Goal: Task Accomplishment & Management: Use online tool/utility

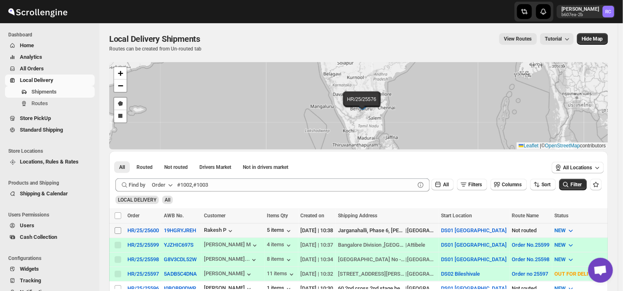
click at [117, 232] on input "Select shipment" at bounding box center [118, 230] width 7 height 7
checkbox input "true"
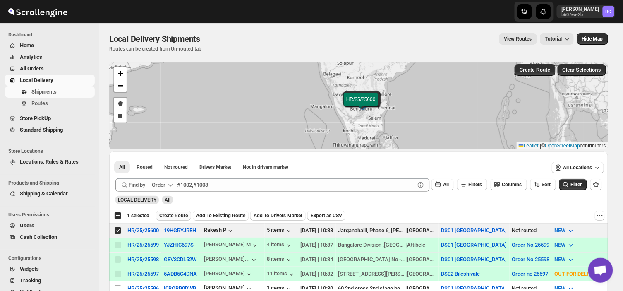
click at [175, 216] on span "Create Route" at bounding box center [173, 215] width 29 height 7
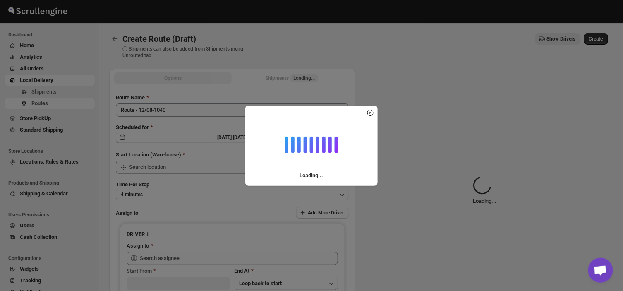
type input "DS01 [GEOGRAPHIC_DATA]"
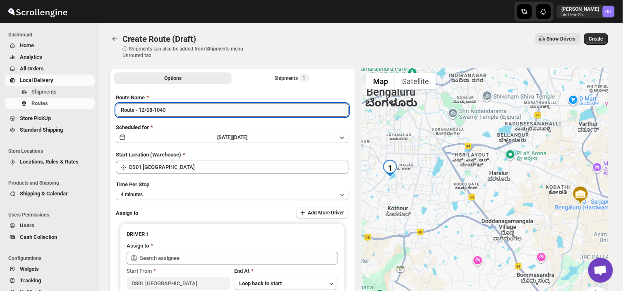
click at [171, 112] on input "Route - 12/08-1040" at bounding box center [232, 109] width 233 height 13
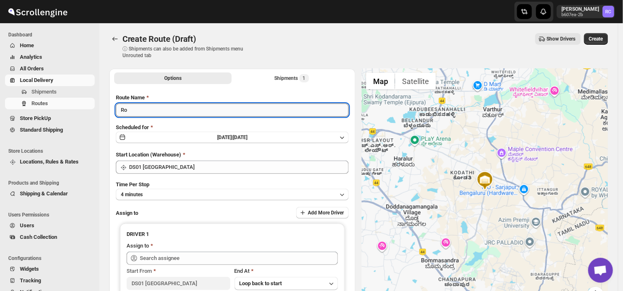
type input "R"
type input "Order no 25600"
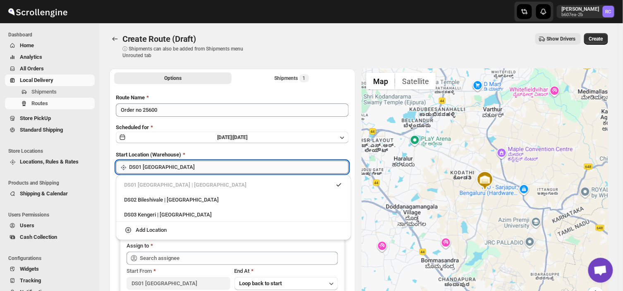
click at [157, 167] on input "DS01 [GEOGRAPHIC_DATA]" at bounding box center [239, 167] width 220 height 13
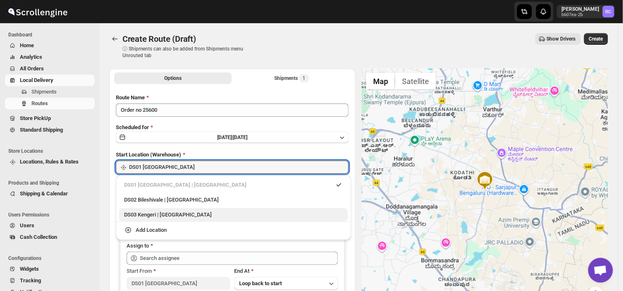
click at [144, 216] on div "DS03 Kengeri | [GEOGRAPHIC_DATA]" at bounding box center [233, 215] width 219 height 8
type input "DS03 Kengeri"
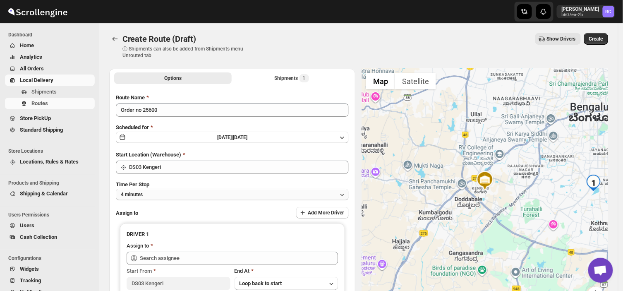
click at [152, 194] on button "4 minutes" at bounding box center [232, 195] width 233 height 12
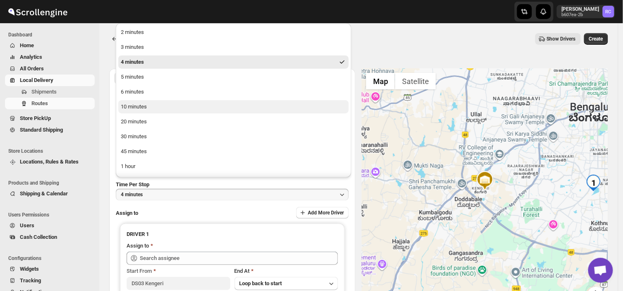
click at [150, 112] on button "10 minutes" at bounding box center [233, 106] width 230 height 13
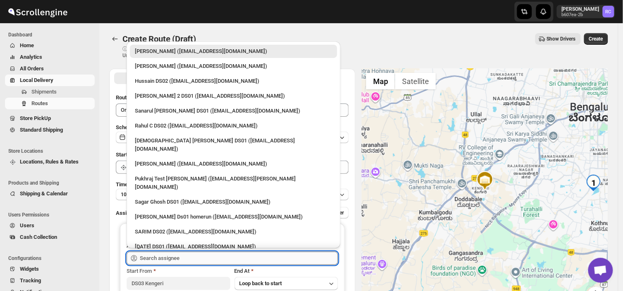
click at [189, 257] on input "text" at bounding box center [239, 258] width 198 height 13
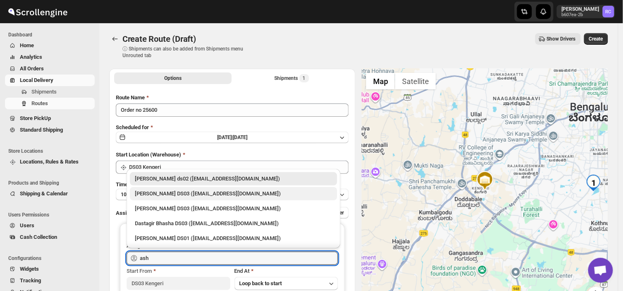
click at [180, 194] on div "[PERSON_NAME] DS03 ([EMAIL_ADDRESS][DOMAIN_NAME])" at bounding box center [233, 194] width 197 height 8
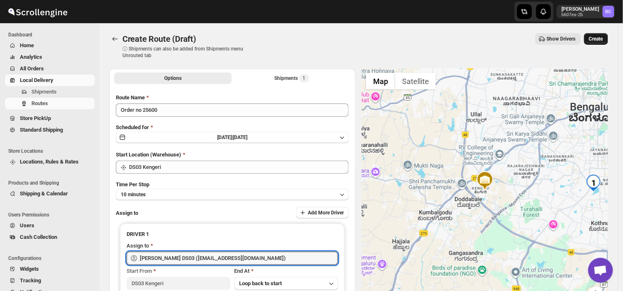
type input "[PERSON_NAME] DS03 ([EMAIL_ADDRESS][DOMAIN_NAME])"
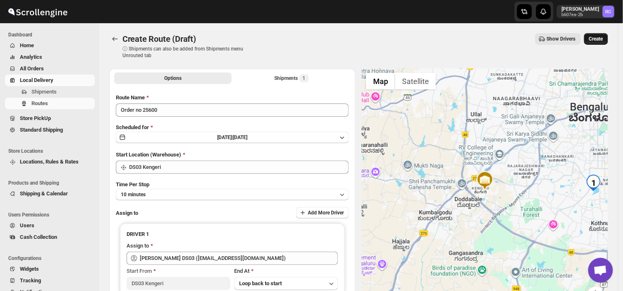
click at [603, 36] on span "Create" at bounding box center [596, 39] width 14 height 7
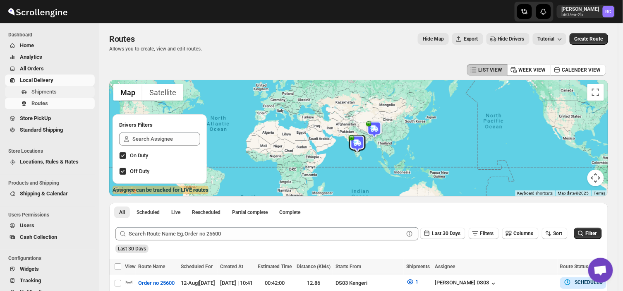
click at [64, 88] on span "Shipments" at bounding box center [62, 92] width 62 height 8
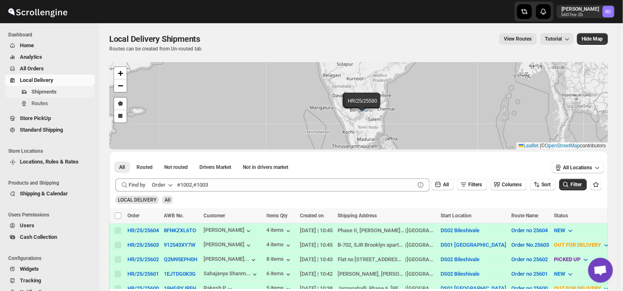
click at [60, 94] on span "Shipments" at bounding box center [62, 92] width 62 height 8
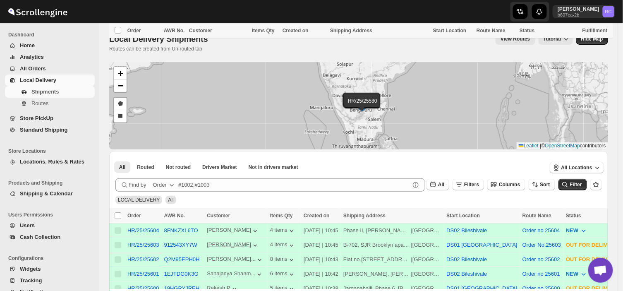
scroll to position [191, 0]
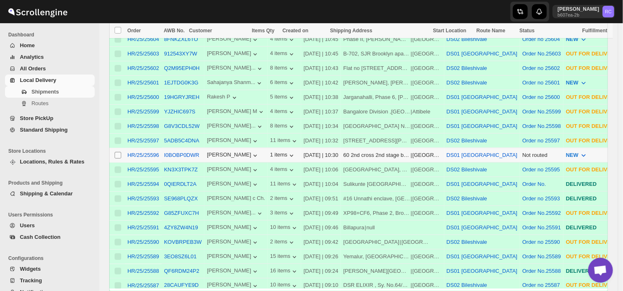
click at [118, 152] on input "Select shipment" at bounding box center [118, 155] width 7 height 7
checkbox input "true"
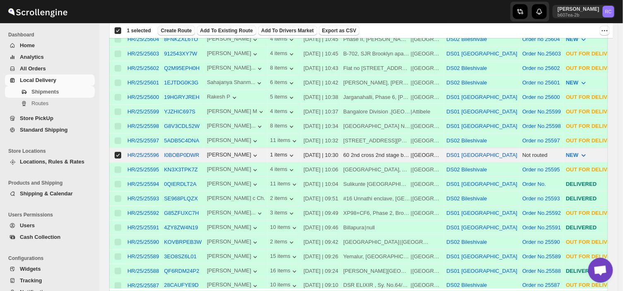
click at [175, 29] on span "Create Route" at bounding box center [176, 30] width 31 height 7
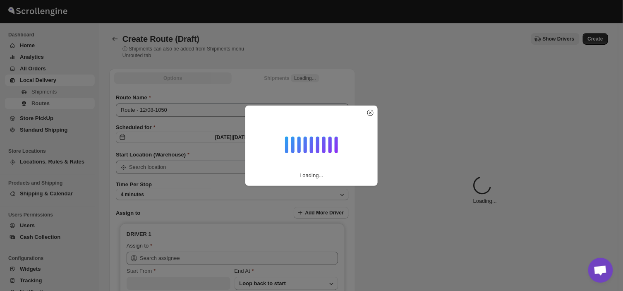
type input "DS01 [GEOGRAPHIC_DATA]"
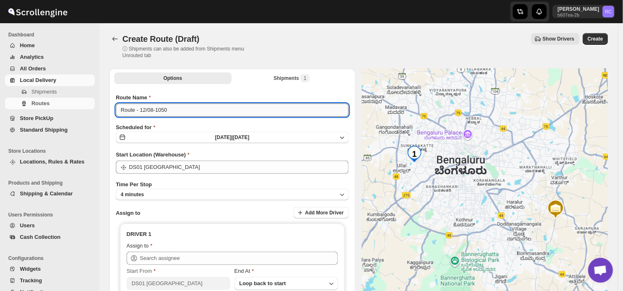
click at [178, 108] on input "Route - 12/08-1050" at bounding box center [232, 109] width 233 height 13
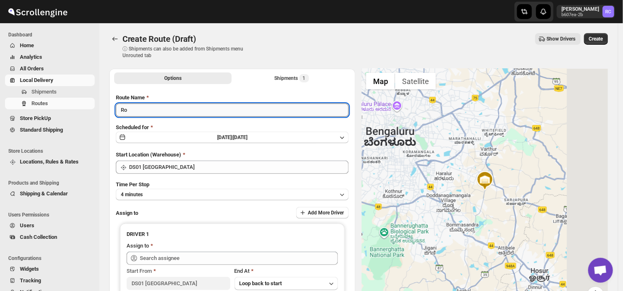
type input "R"
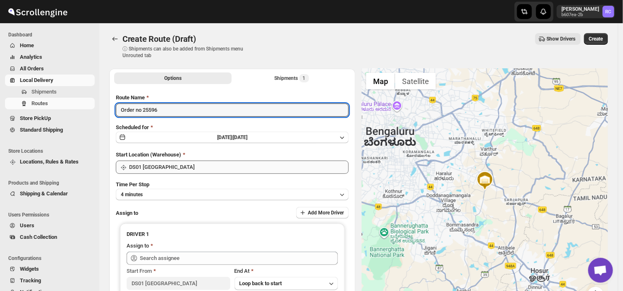
type input "Order no 25596"
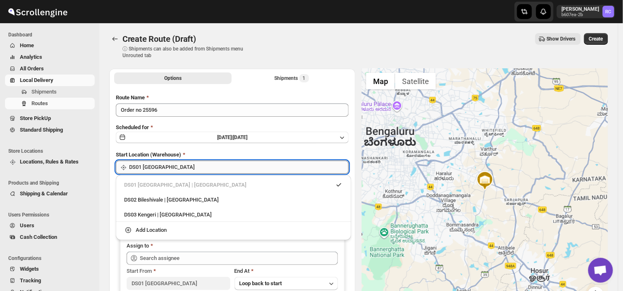
click at [179, 166] on input "DS01 [GEOGRAPHIC_DATA]" at bounding box center [239, 167] width 220 height 13
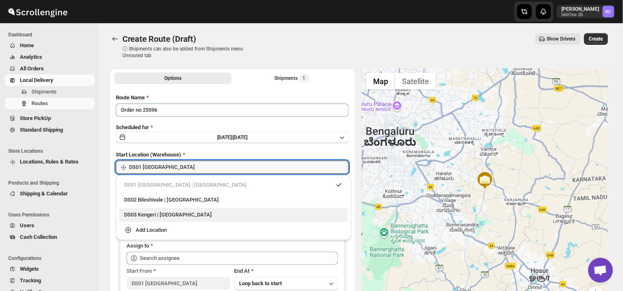
click at [147, 214] on div "DS03 Kengeri | [GEOGRAPHIC_DATA]" at bounding box center [233, 215] width 219 height 8
type input "DS03 Kengeri"
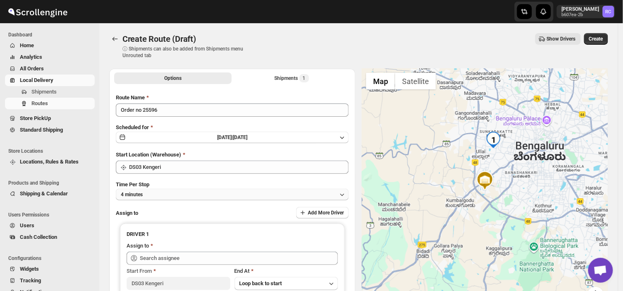
click at [155, 193] on button "4 minutes" at bounding box center [232, 195] width 233 height 12
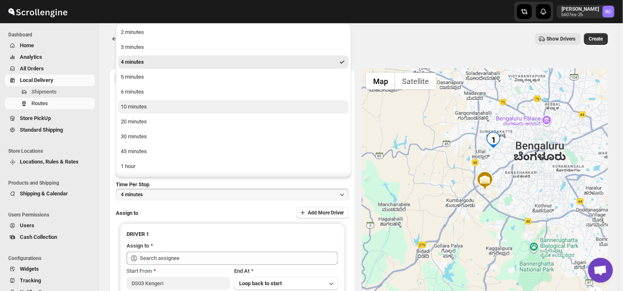
click at [139, 108] on div "10 minutes" at bounding box center [134, 107] width 26 height 8
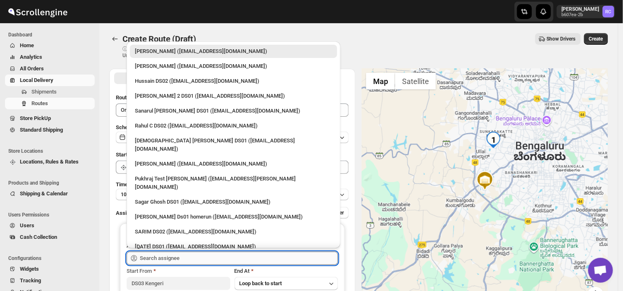
click at [188, 259] on input "text" at bounding box center [239, 258] width 198 height 13
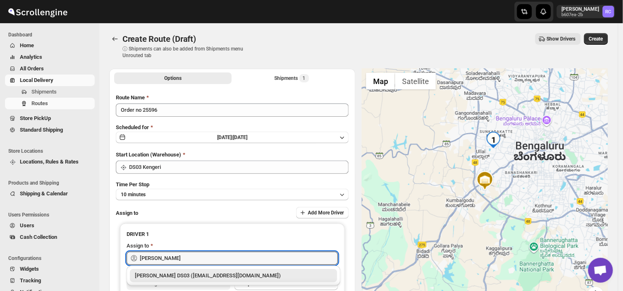
click at [257, 276] on div "[PERSON_NAME] DS03 ([EMAIL_ADDRESS][DOMAIN_NAME])" at bounding box center [233, 275] width 197 height 8
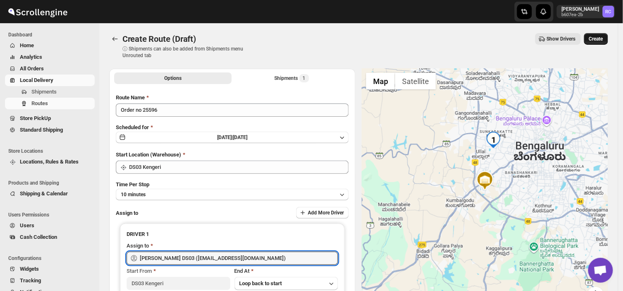
type input "[PERSON_NAME] DS03 ([EMAIL_ADDRESS][DOMAIN_NAME])"
click at [604, 33] on button "Create" at bounding box center [596, 39] width 24 height 12
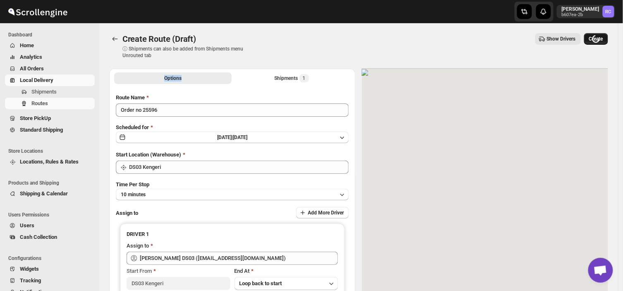
click at [604, 33] on div "Loading Create" at bounding box center [596, 39] width 24 height 12
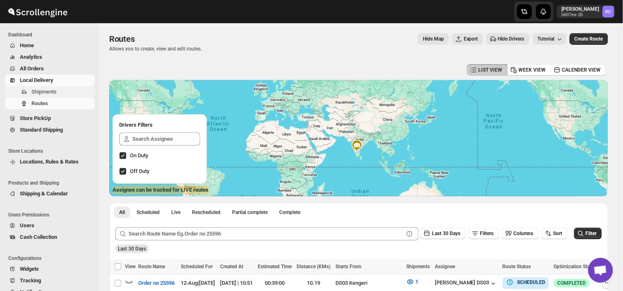
click at [71, 94] on span "Shipments" at bounding box center [62, 92] width 62 height 8
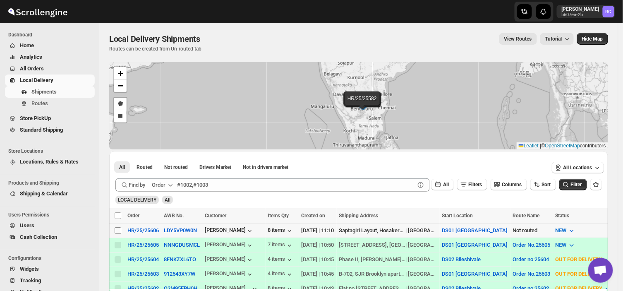
click at [116, 233] on span at bounding box center [117, 230] width 7 height 7
click at [116, 233] on input "Select shipment" at bounding box center [118, 230] width 7 height 7
checkbox input "false"
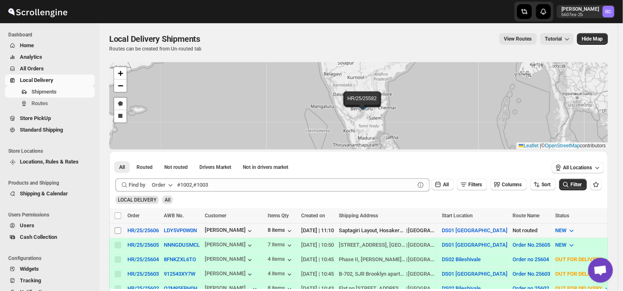
checkbox input "false"
click at [116, 229] on input "Select shipment" at bounding box center [118, 230] width 7 height 7
checkbox input "true"
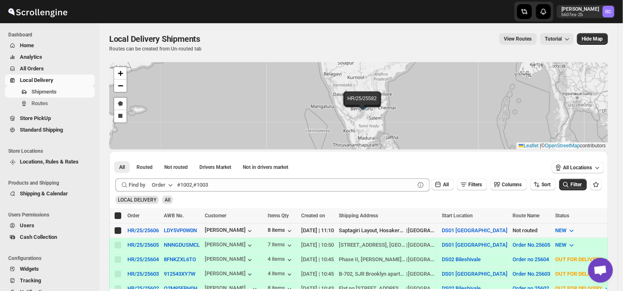
checkbox input "true"
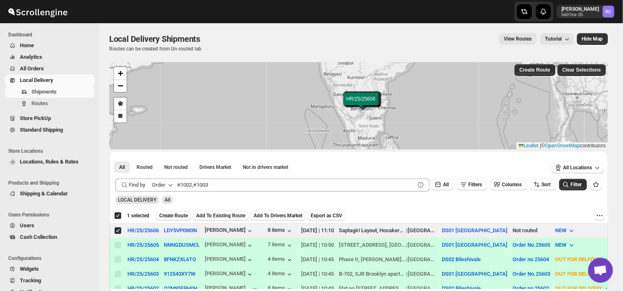
click at [168, 212] on span "Create Route" at bounding box center [173, 215] width 29 height 7
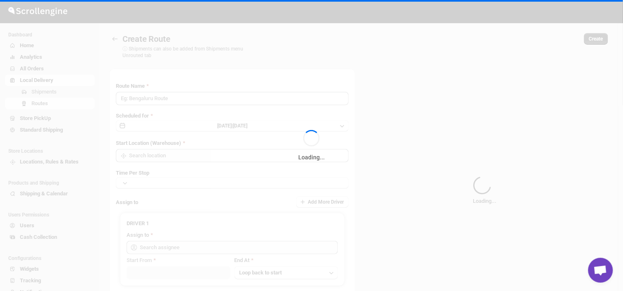
type input "Route - 12/08-1112"
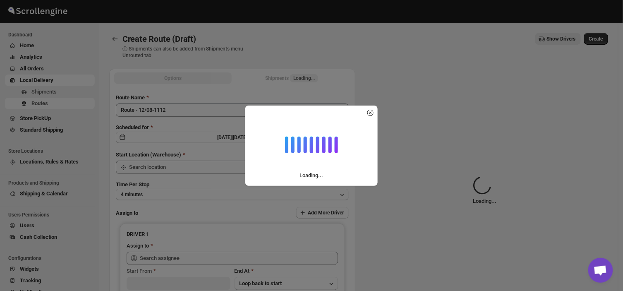
type input "DS01 [GEOGRAPHIC_DATA]"
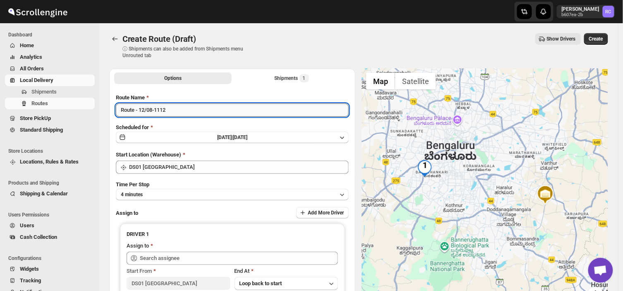
click at [170, 110] on input "Route - 12/08-1112" at bounding box center [232, 109] width 233 height 13
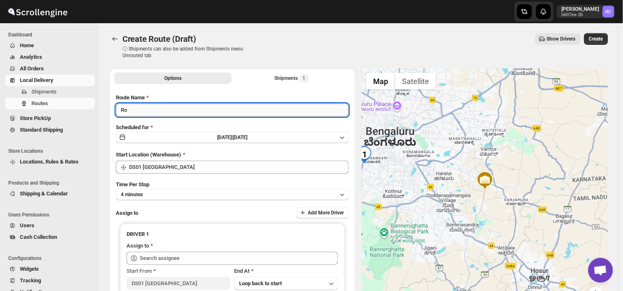
type input "R"
type input "Order no 25606"
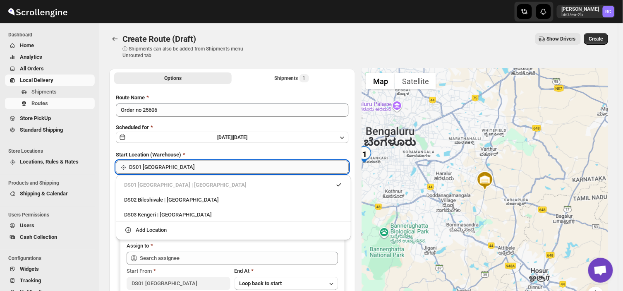
click at [174, 164] on input "DS01 [GEOGRAPHIC_DATA]" at bounding box center [239, 167] width 220 height 13
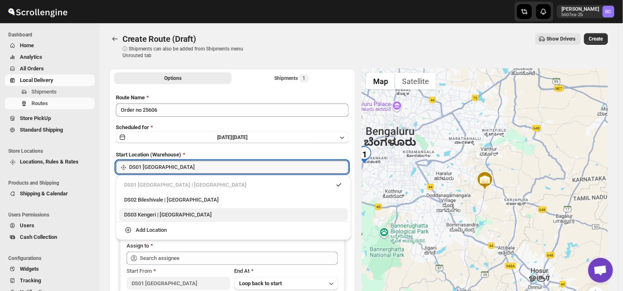
click at [170, 216] on div "DS03 Kengeri | [GEOGRAPHIC_DATA]" at bounding box center [233, 215] width 219 height 8
type input "DS03 Kengeri"
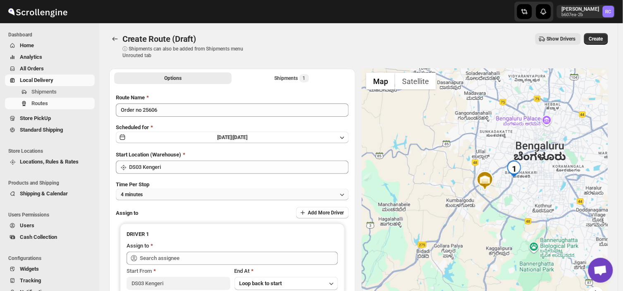
click at [154, 191] on button "4 minutes" at bounding box center [232, 195] width 233 height 12
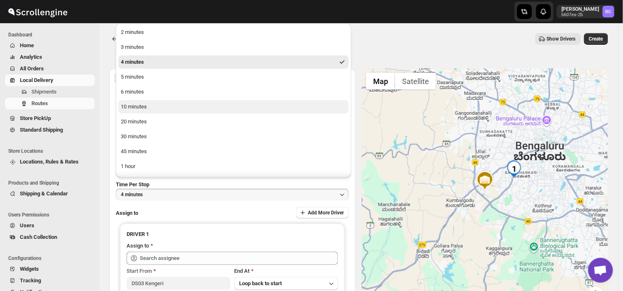
click at [145, 106] on div "10 minutes" at bounding box center [134, 107] width 26 height 8
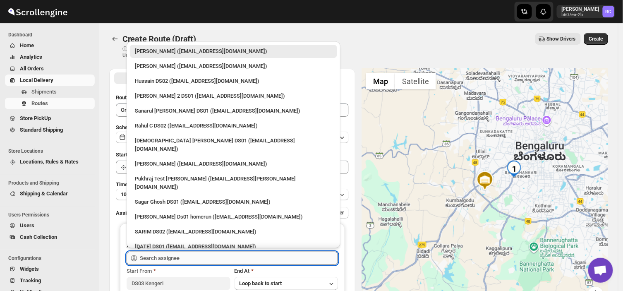
click at [199, 263] on input "text" at bounding box center [239, 258] width 198 height 13
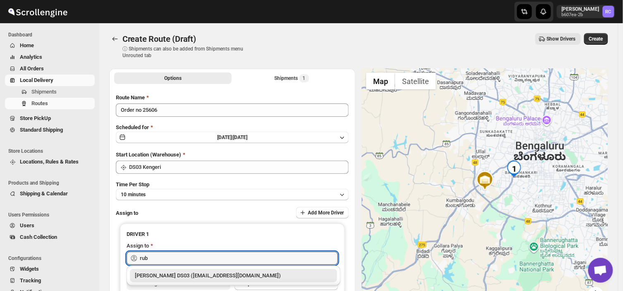
click at [213, 278] on div "[PERSON_NAME] DS03 ([EMAIL_ADDRESS][DOMAIN_NAME])" at bounding box center [233, 275] width 197 height 8
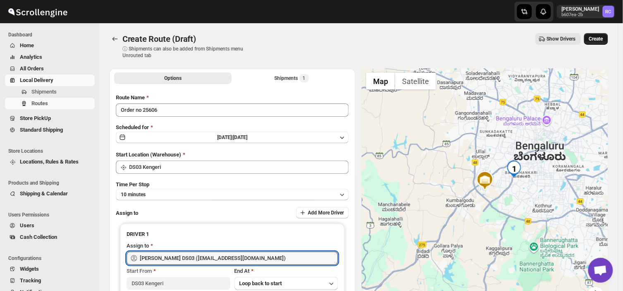
type input "[PERSON_NAME] DS03 ([EMAIL_ADDRESS][DOMAIN_NAME])"
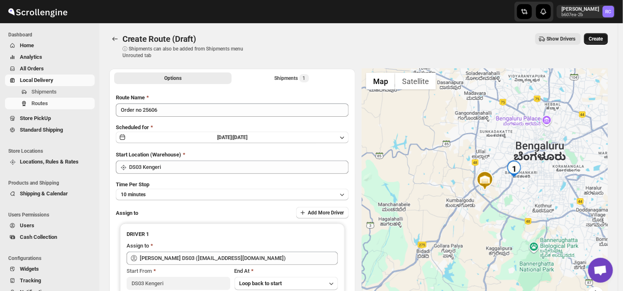
click at [603, 38] on span "Create" at bounding box center [596, 39] width 14 height 7
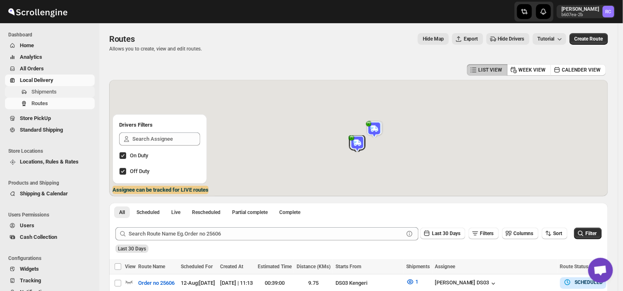
click at [58, 94] on span "Shipments" at bounding box center [62, 92] width 62 height 8
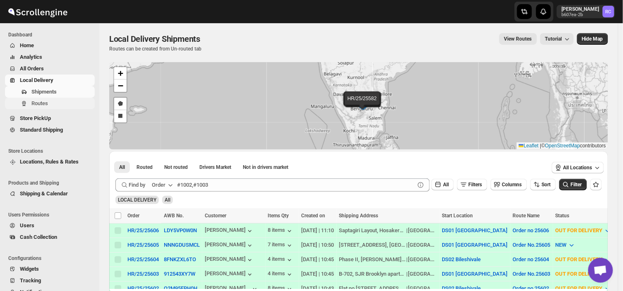
click at [79, 98] on button "Routes" at bounding box center [50, 104] width 90 height 12
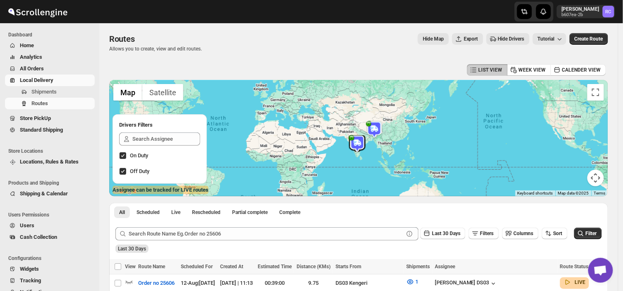
scroll to position [154, 0]
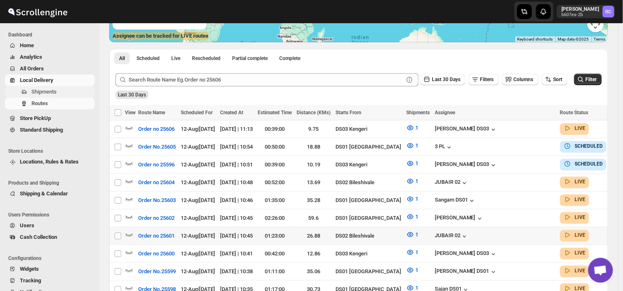
click at [50, 90] on span "Shipments" at bounding box center [43, 92] width 25 height 6
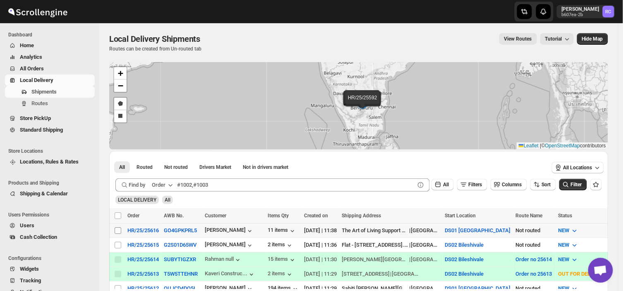
click at [119, 231] on input "Select shipment" at bounding box center [118, 230] width 7 height 7
checkbox input "true"
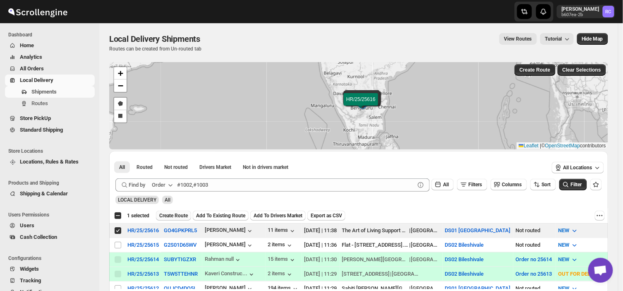
click at [172, 213] on span "Create Route" at bounding box center [173, 215] width 29 height 7
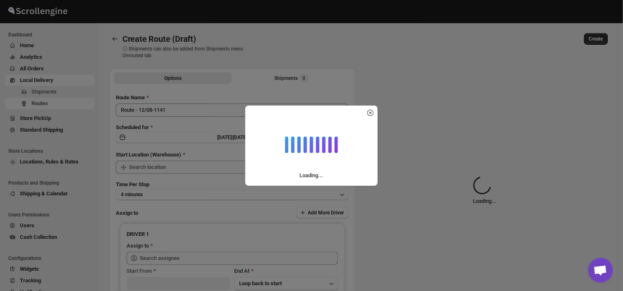
type input "DS01 [GEOGRAPHIC_DATA]"
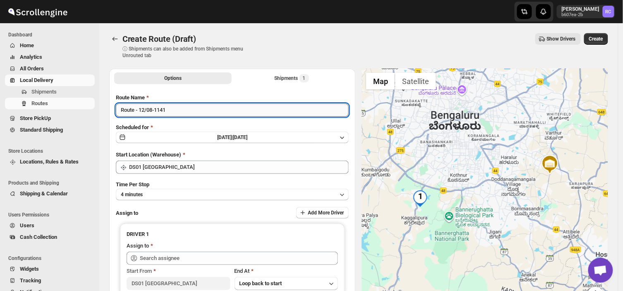
click at [172, 106] on input "Route - 12/08-1141" at bounding box center [232, 109] width 233 height 13
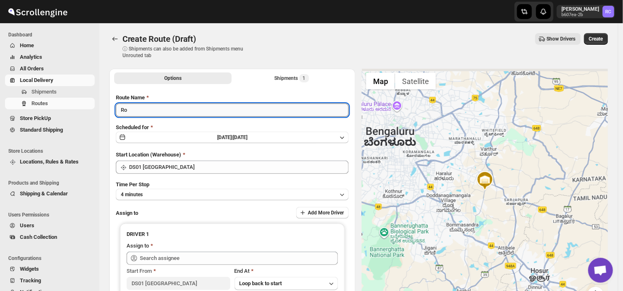
type input "R"
type input "Order no 25616"
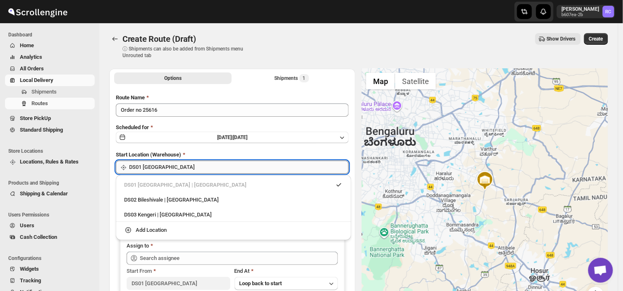
click at [175, 168] on input "DS01 [GEOGRAPHIC_DATA]" at bounding box center [239, 167] width 220 height 13
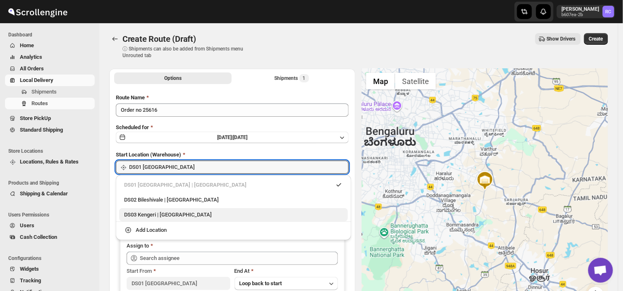
click at [182, 213] on div "DS03 Kengeri | [GEOGRAPHIC_DATA]" at bounding box center [233, 215] width 219 height 8
type input "DS03 Kengeri"
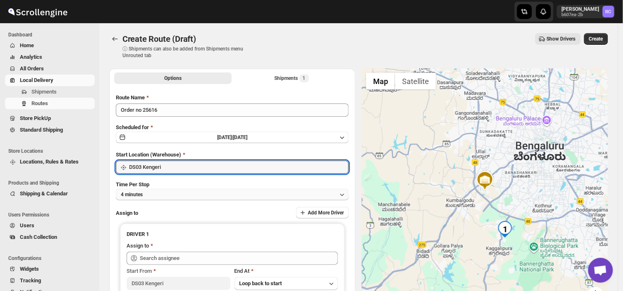
click at [163, 192] on button "4 minutes" at bounding box center [232, 195] width 233 height 12
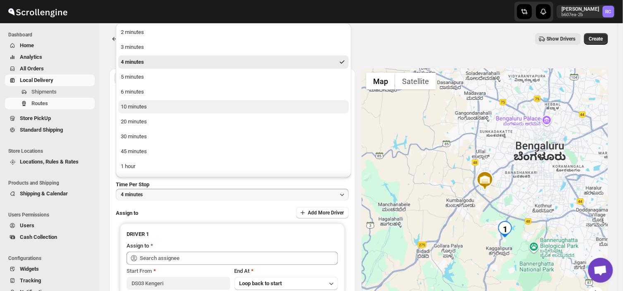
click at [161, 109] on button "10 minutes" at bounding box center [233, 106] width 230 height 13
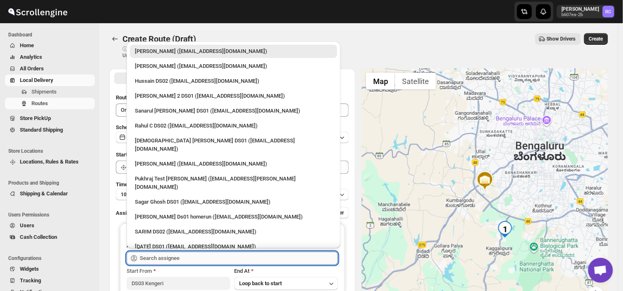
click at [197, 254] on input "text" at bounding box center [239, 258] width 198 height 13
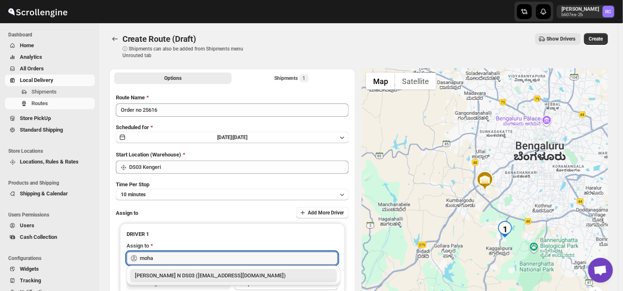
click at [217, 278] on div "[PERSON_NAME] N DS03 ([EMAIL_ADDRESS][DOMAIN_NAME])" at bounding box center [233, 275] width 197 height 8
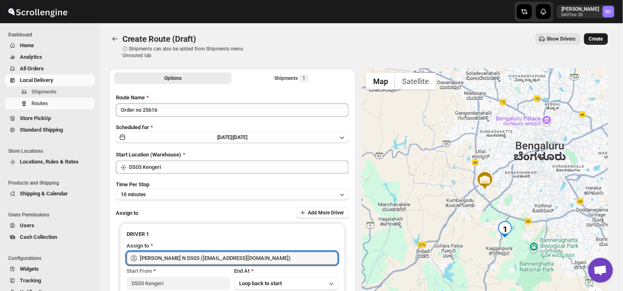
type input "[PERSON_NAME] N DS03 ([EMAIL_ADDRESS][DOMAIN_NAME])"
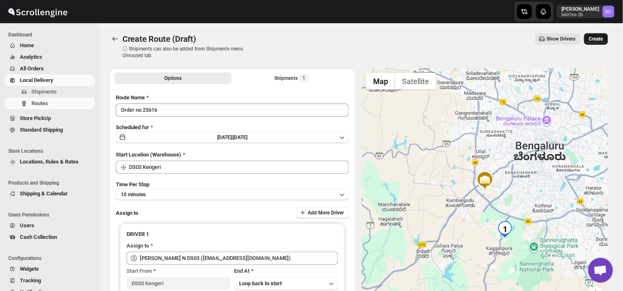
click at [598, 36] on span "Create" at bounding box center [596, 39] width 14 height 7
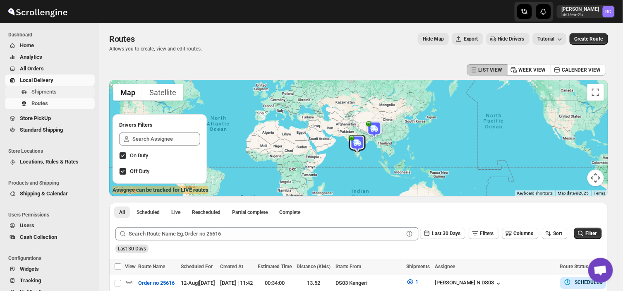
click at [69, 92] on span "Shipments" at bounding box center [62, 92] width 62 height 8
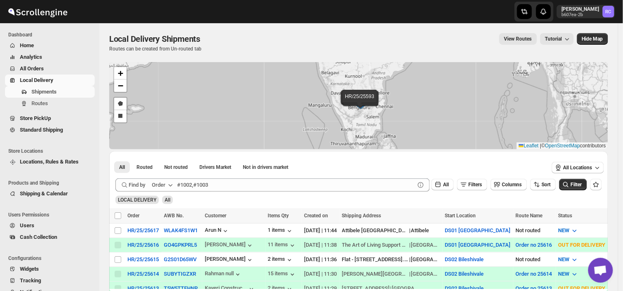
scroll to position [122, 0]
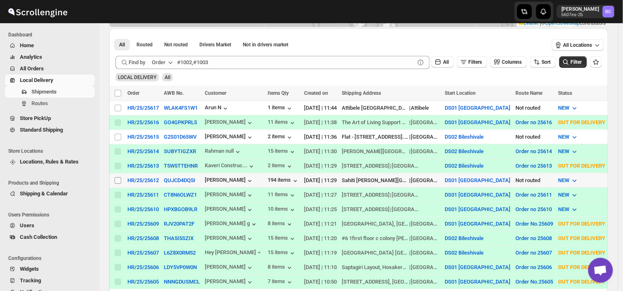
click at [118, 179] on input "Select shipment" at bounding box center [118, 180] width 7 height 7
checkbox input "true"
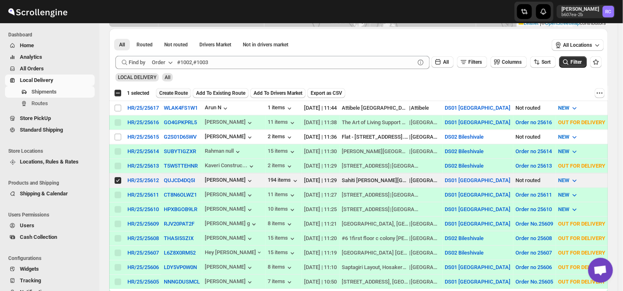
click at [177, 91] on span "Create Route" at bounding box center [173, 93] width 29 height 7
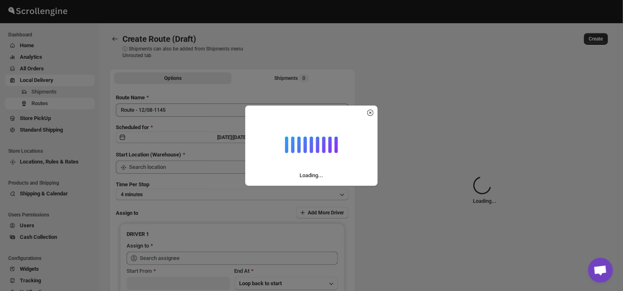
type input "DS01 [GEOGRAPHIC_DATA]"
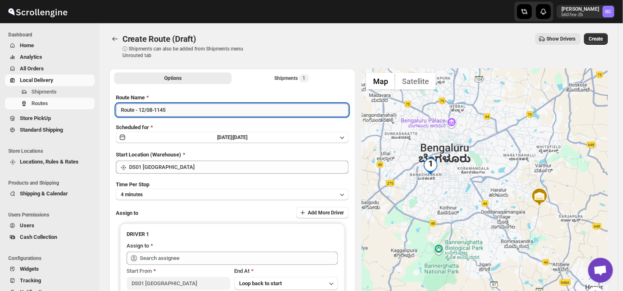
click at [173, 113] on input "Route - 12/08-1145" at bounding box center [232, 109] width 233 height 13
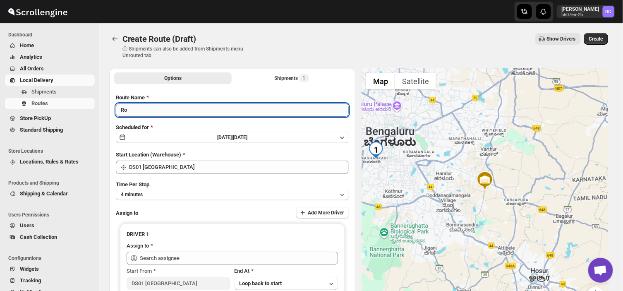
type input "R"
type input "Order no 25612"
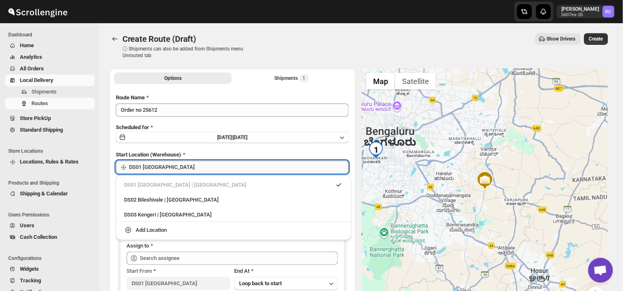
click at [174, 166] on input "DS01 [GEOGRAPHIC_DATA]" at bounding box center [239, 167] width 220 height 13
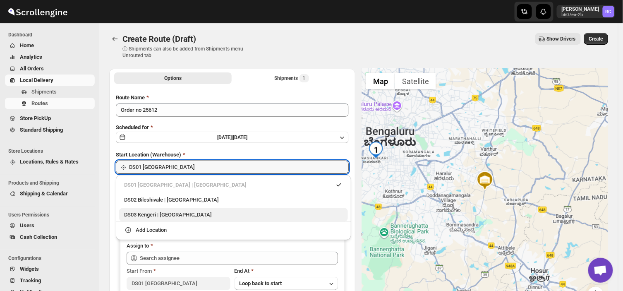
click at [148, 215] on div "DS03 Kengeri | [GEOGRAPHIC_DATA]" at bounding box center [233, 215] width 219 height 8
type input "DS03 Kengeri"
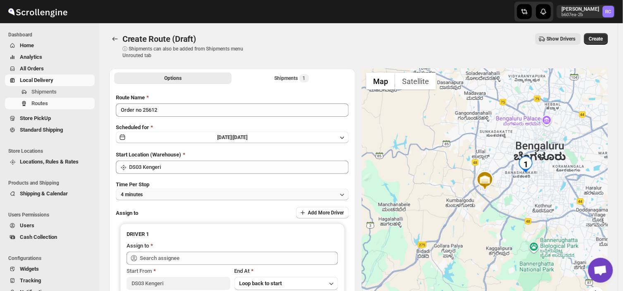
click at [151, 191] on button "4 minutes" at bounding box center [232, 195] width 233 height 12
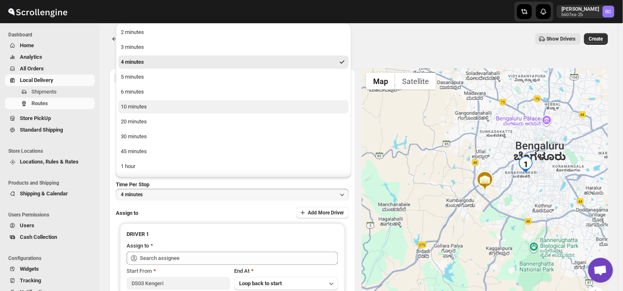
click at [139, 106] on div "10 minutes" at bounding box center [134, 107] width 26 height 8
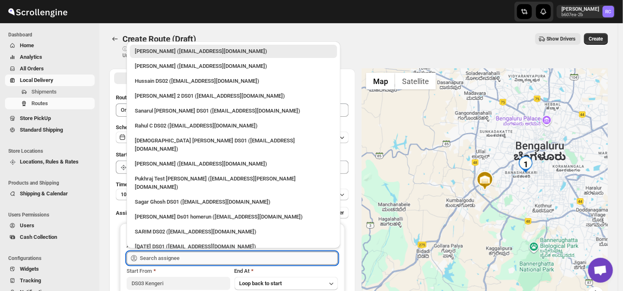
click at [180, 260] on input "text" at bounding box center [239, 258] width 198 height 13
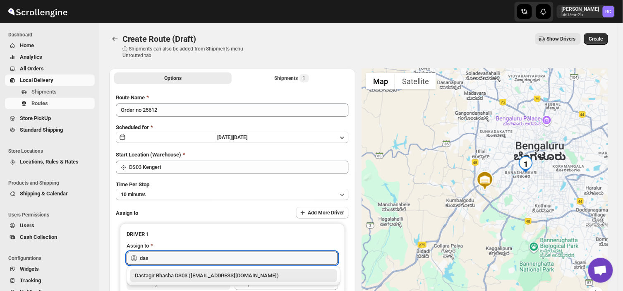
click at [203, 278] on div "Dastagir Bhasha DS03 ([EMAIL_ADDRESS][DOMAIN_NAME])" at bounding box center [233, 275] width 197 height 8
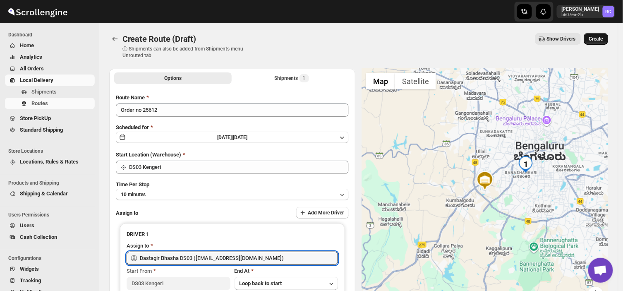
type input "Dastagir Bhasha DS03 ([EMAIL_ADDRESS][DOMAIN_NAME])"
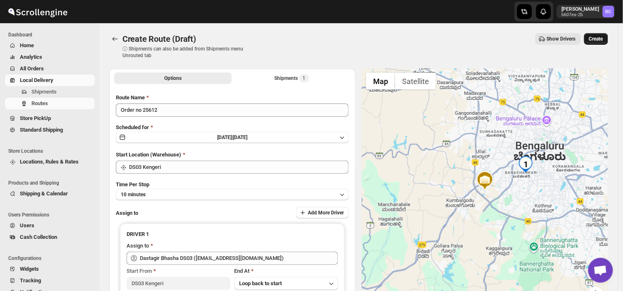
click at [603, 39] on span "Create" at bounding box center [596, 39] width 14 height 7
